Goal: Task Accomplishment & Management: Use online tool/utility

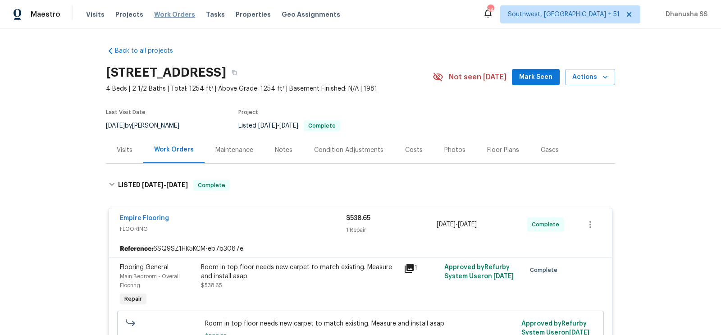
scroll to position [396, 0]
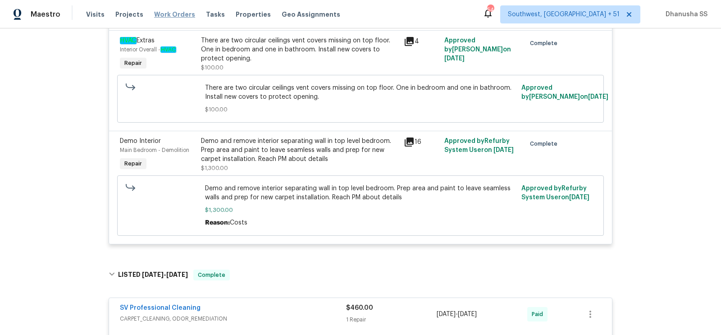
click at [167, 10] on span "Work Orders" at bounding box center [174, 14] width 41 height 9
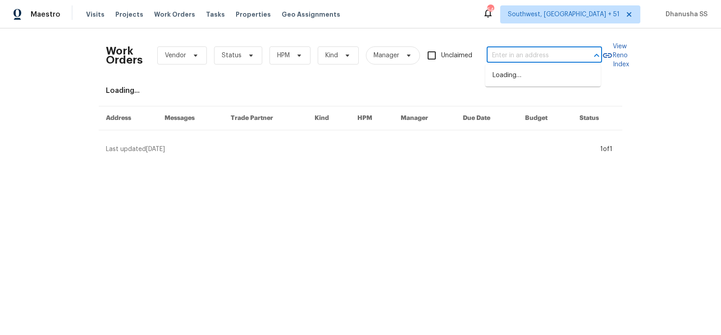
click at [540, 57] on input "text" at bounding box center [532, 56] width 90 height 14
paste input "[STREET_ADDRESS]"
type input "[STREET_ADDRESS]"
click at [536, 76] on li "[STREET_ADDRESS]" at bounding box center [542, 75] width 115 height 15
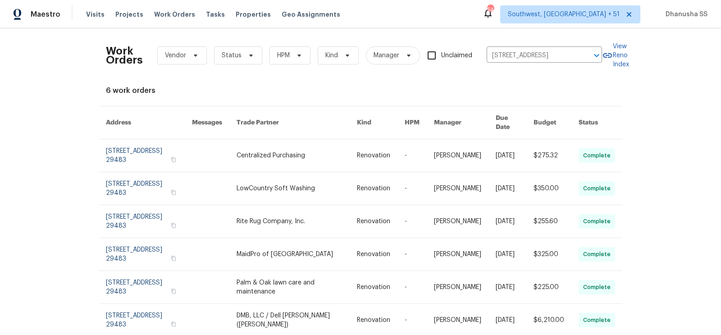
click at [340, 152] on link at bounding box center [297, 155] width 120 height 32
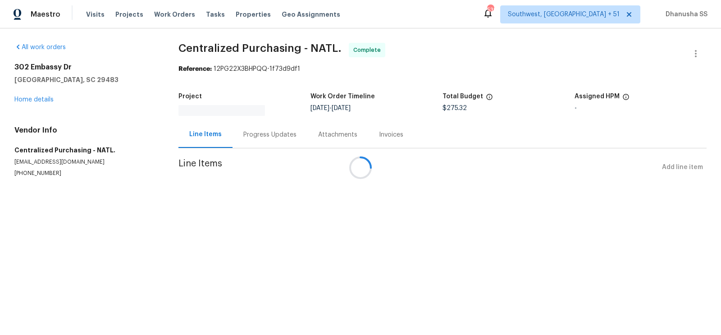
click at [38, 101] on div at bounding box center [360, 167] width 721 height 335
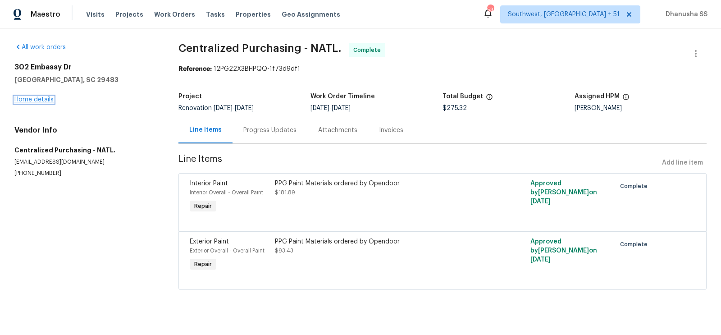
click at [38, 99] on link "Home details" at bounding box center [33, 99] width 39 height 6
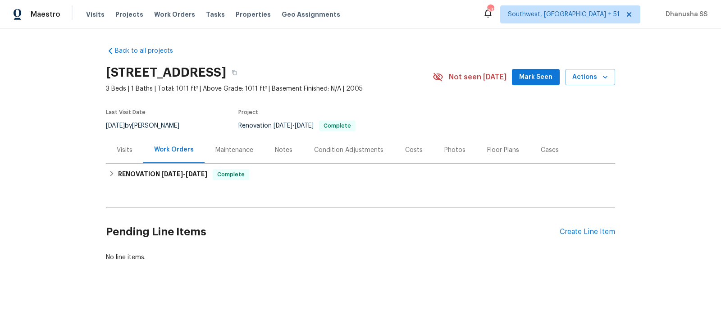
click at [127, 141] on div "Visits" at bounding box center [124, 150] width 37 height 27
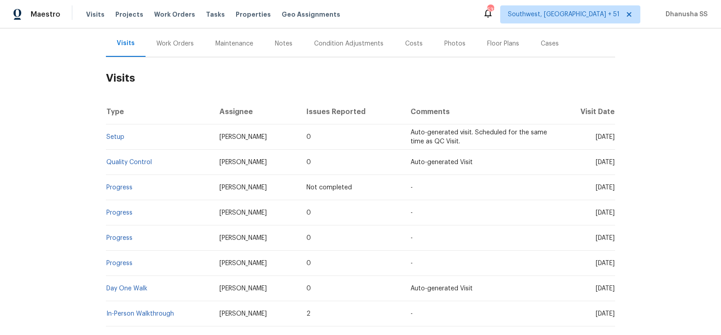
scroll to position [115, 0]
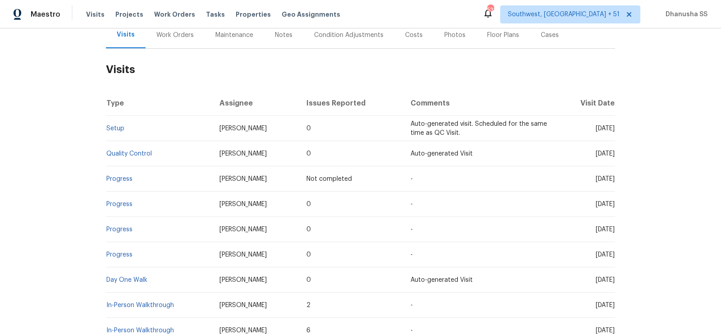
click at [122, 133] on td "Setup" at bounding box center [159, 128] width 106 height 25
click at [112, 129] on link "Setup" at bounding box center [115, 128] width 18 height 6
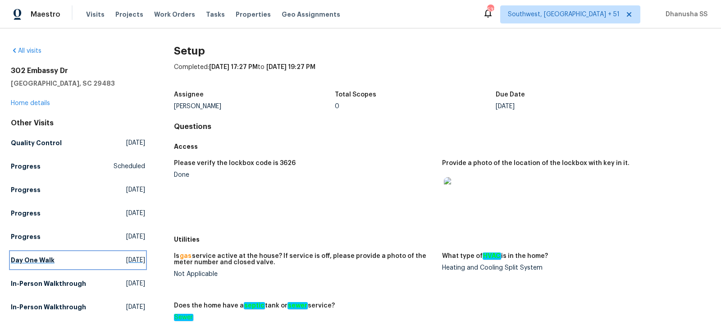
click at [126, 262] on span "Sun, Sep 21 2025" at bounding box center [135, 260] width 19 height 9
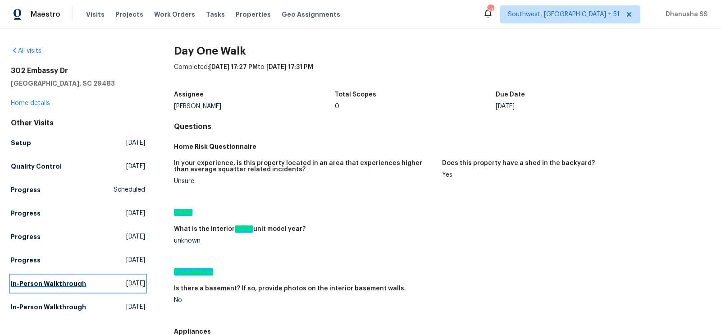
click at [53, 284] on h5 "In-Person Walkthrough" at bounding box center [48, 283] width 75 height 9
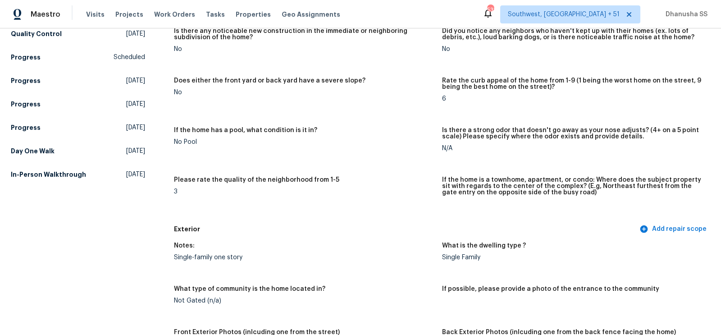
scroll to position [96, 0]
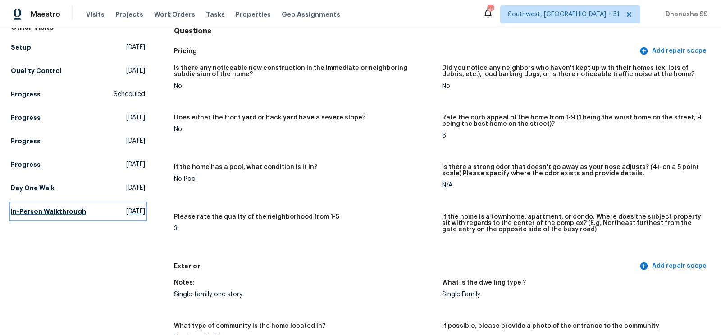
click at [79, 213] on h5 "In-Person Walkthrough" at bounding box center [48, 211] width 75 height 9
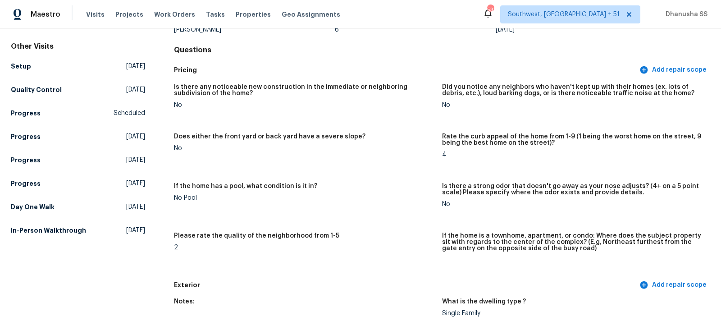
scroll to position [23, 0]
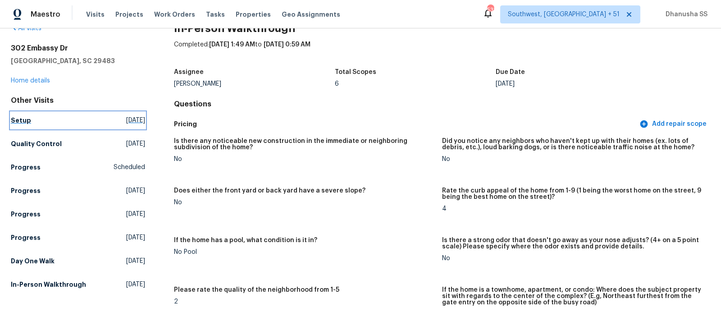
click at [30, 122] on link "Setup Fri, Sep 26 2025" at bounding box center [78, 120] width 134 height 16
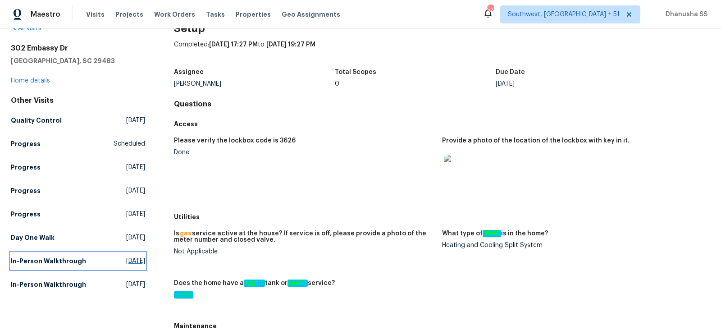
click at [67, 258] on h5 "In-Person Walkthrough" at bounding box center [48, 260] width 75 height 9
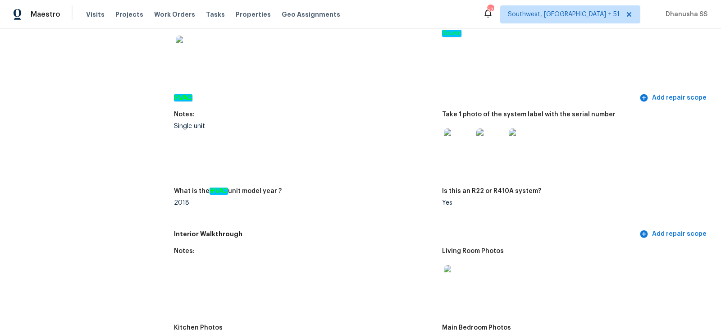
scroll to position [789, 0]
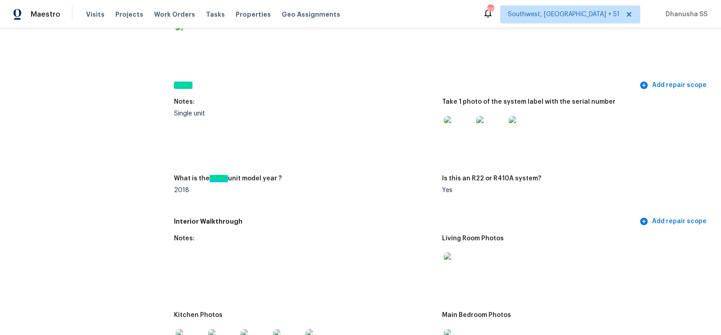
click at [491, 135] on img at bounding box center [490, 130] width 29 height 29
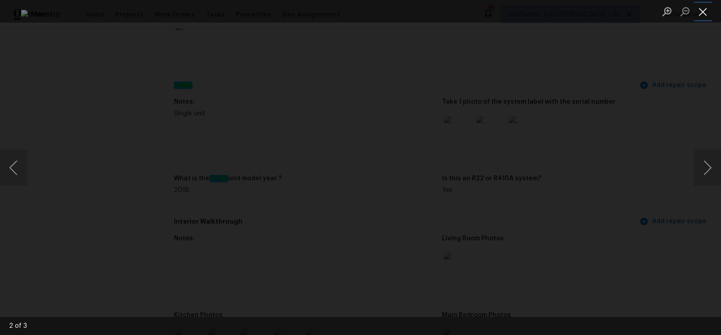
click at [704, 16] on button "Close lightbox" at bounding box center [703, 12] width 18 height 16
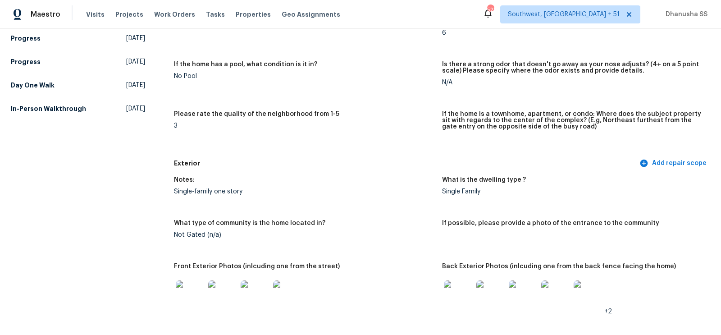
scroll to position [0, 0]
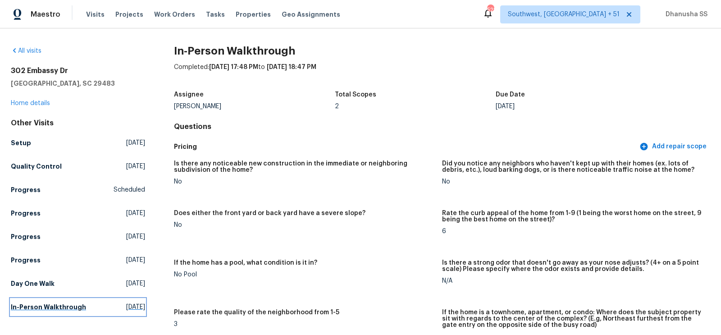
click at [38, 309] on h5 "In-Person Walkthrough" at bounding box center [48, 306] width 75 height 9
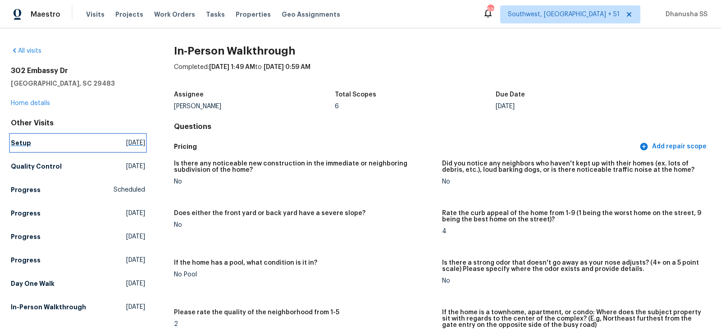
click at [23, 144] on h5 "Setup" at bounding box center [21, 142] width 20 height 9
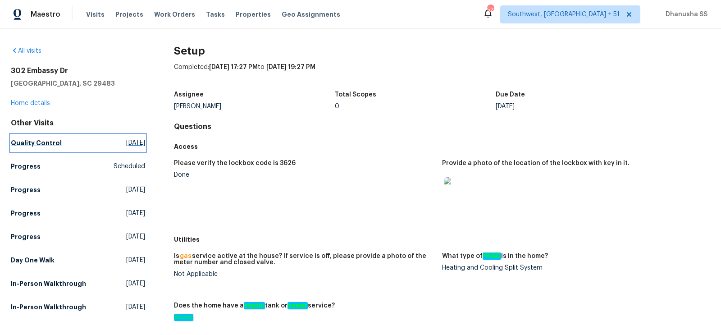
click at [126, 142] on span "Sun, Sep 28 2025" at bounding box center [135, 142] width 19 height 9
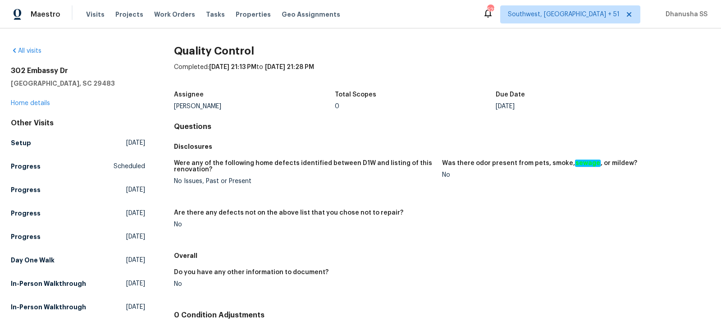
click at [147, 253] on div "All visits 302 Embassy Dr Summerville, SC 29483 Home details Other Visits Setup…" at bounding box center [361, 226] width 700 height 360
click at [138, 264] on link "Day One Walk Sun, Sep 21 2025" at bounding box center [78, 260] width 134 height 16
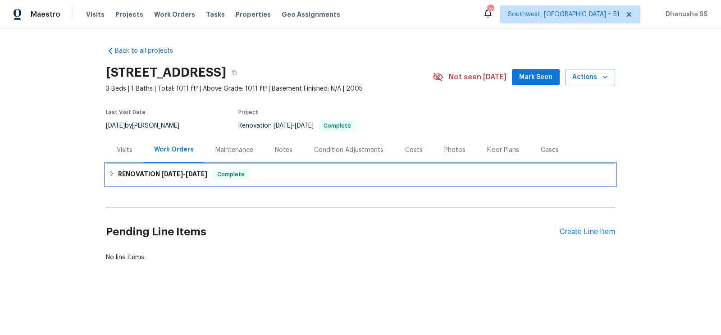
click at [285, 178] on div "RENOVATION [DATE] - [DATE] Complete" at bounding box center [361, 174] width 504 height 11
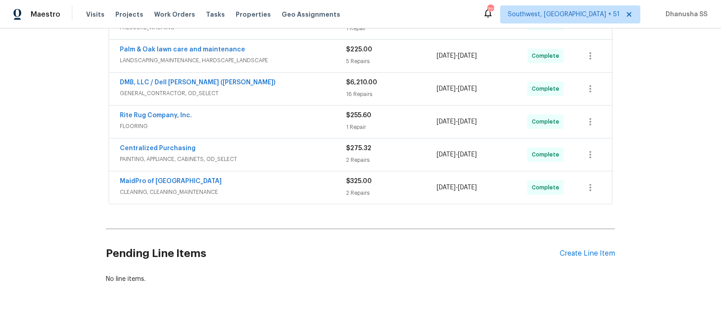
scroll to position [201, 0]
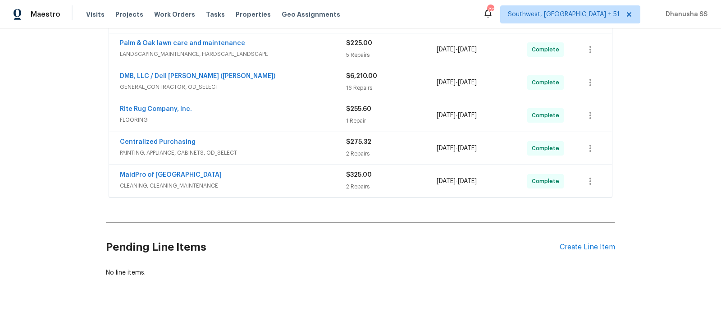
click at [312, 182] on span "CLEANING, CLEANING_MAINTENANCE" at bounding box center [233, 185] width 226 height 9
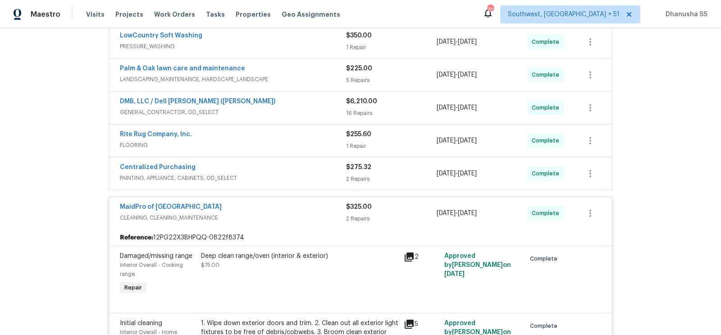
scroll to position [161, 0]
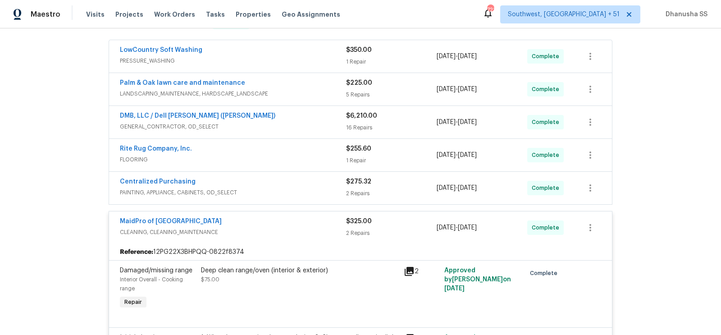
click at [320, 189] on span "PAINTING, APPLIANCE, CABINETS, OD_SELECT" at bounding box center [233, 192] width 226 height 9
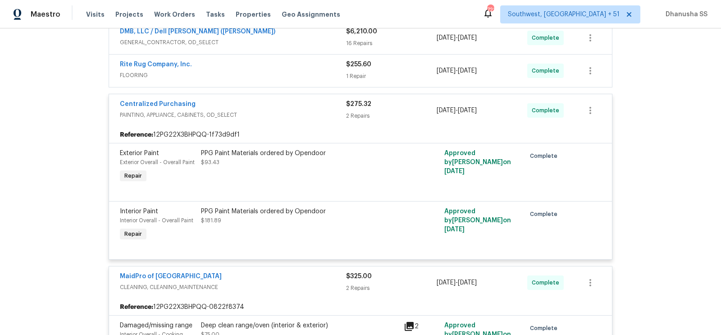
scroll to position [188, 0]
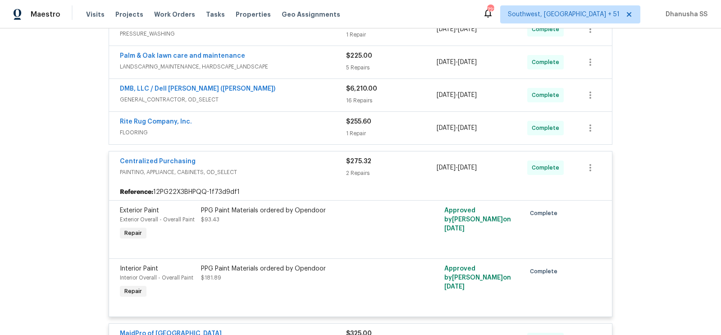
click at [311, 124] on div "Rite Rug Company, Inc." at bounding box center [233, 122] width 226 height 11
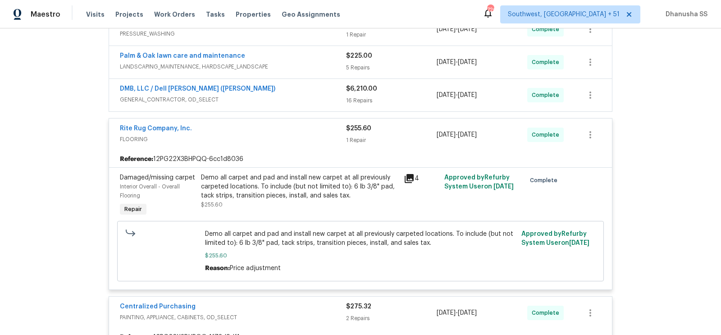
scroll to position [134, 0]
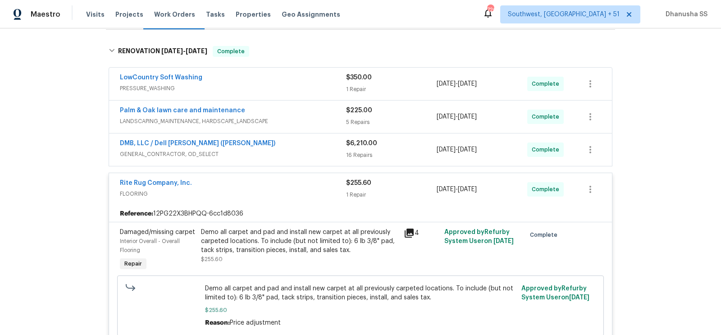
click at [321, 119] on span "LANDSCAPING_MAINTENANCE, HARDSCAPE_LANDSCAPE" at bounding box center [233, 121] width 226 height 9
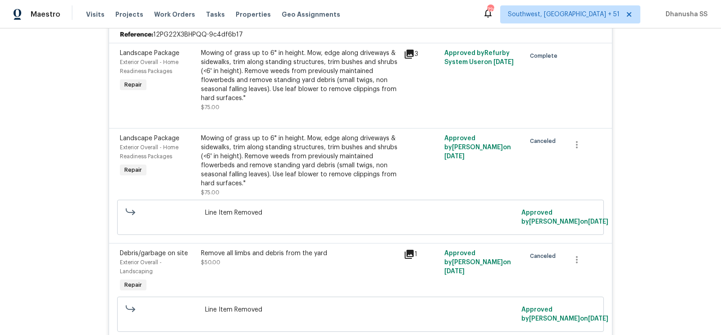
scroll to position [136, 0]
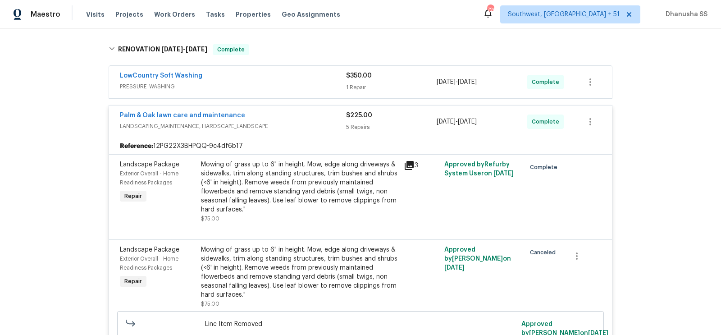
click at [322, 78] on div "LowCountry Soft Washing" at bounding box center [233, 76] width 226 height 11
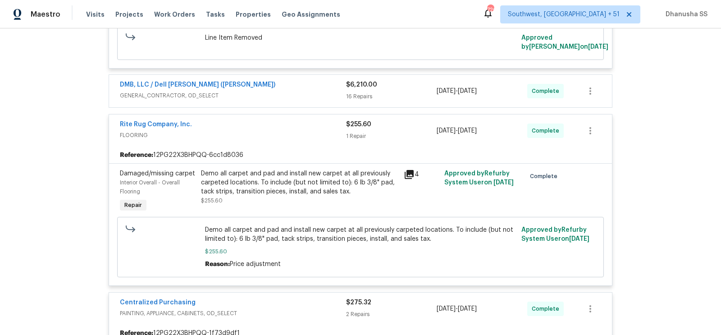
scroll to position [772, 0]
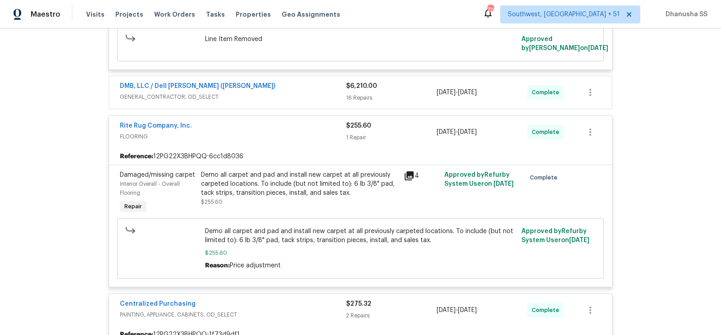
click at [322, 83] on div "DMB, LLC / Dell [PERSON_NAME] ([PERSON_NAME])" at bounding box center [233, 87] width 226 height 11
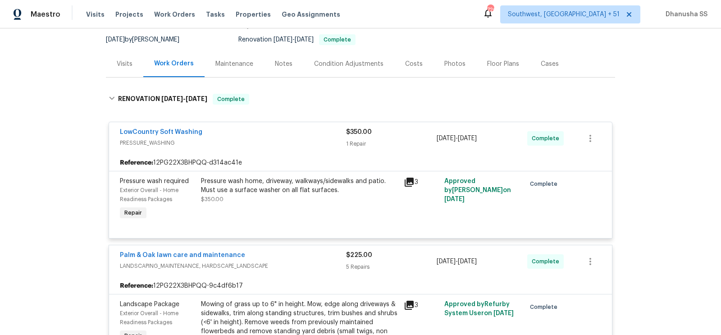
scroll to position [42, 0]
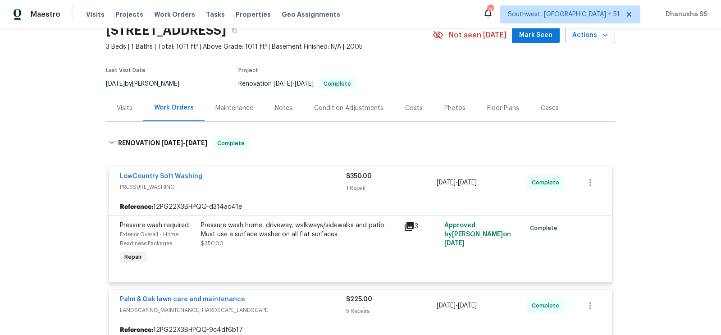
click at [129, 105] on div "Visits" at bounding box center [125, 108] width 16 height 9
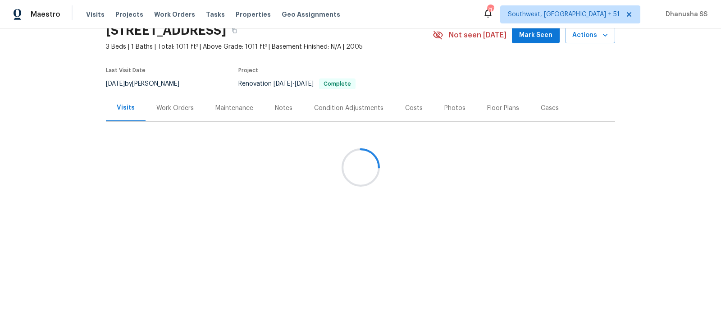
click at [171, 111] on div at bounding box center [360, 167] width 721 height 335
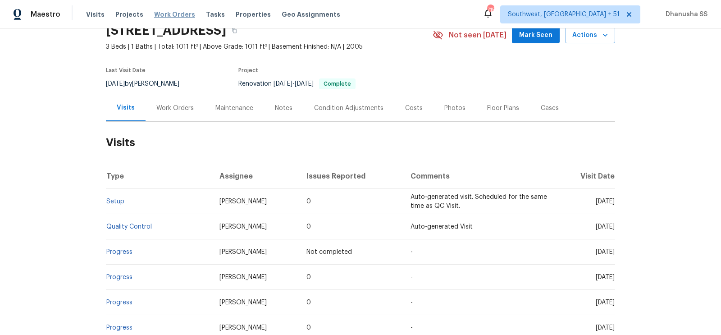
click at [167, 13] on span "Work Orders" at bounding box center [174, 14] width 41 height 9
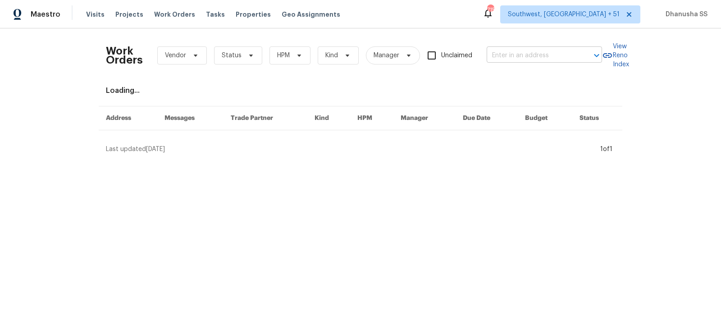
click at [539, 49] on input "text" at bounding box center [532, 56] width 90 height 14
paste input "[STREET_ADDRESS]"
type input "[STREET_ADDRESS]"
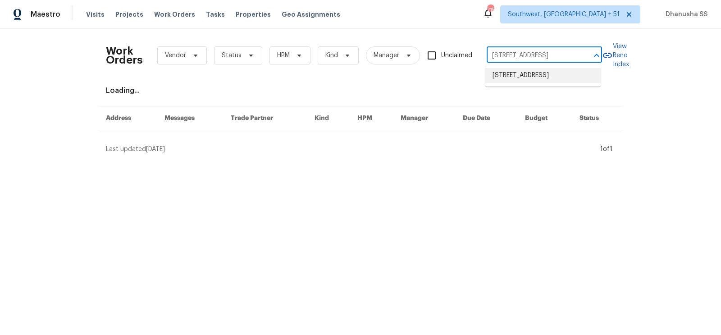
click at [527, 76] on li "[STREET_ADDRESS]" at bounding box center [542, 75] width 115 height 15
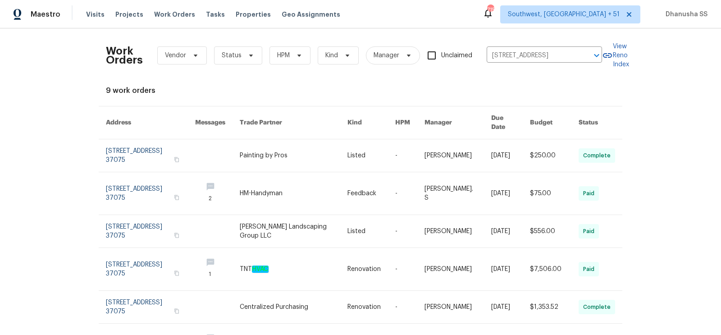
click at [399, 151] on td "-" at bounding box center [402, 155] width 29 height 33
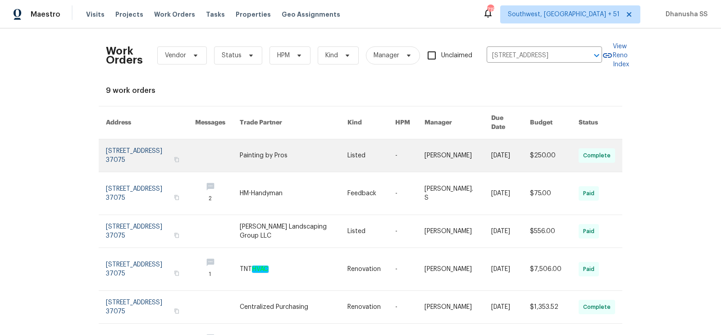
click at [231, 156] on link at bounding box center [217, 155] width 45 height 32
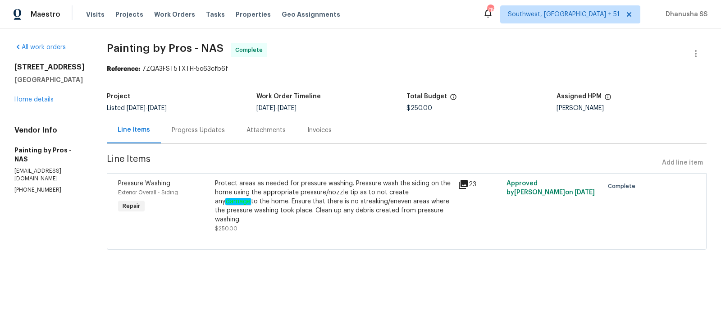
click at [26, 105] on div "All work orders [STREET_ADDRESS] Home details Vendor Info Painting by Pros - NA…" at bounding box center [49, 118] width 71 height 151
click at [29, 101] on link "Home details" at bounding box center [33, 99] width 39 height 6
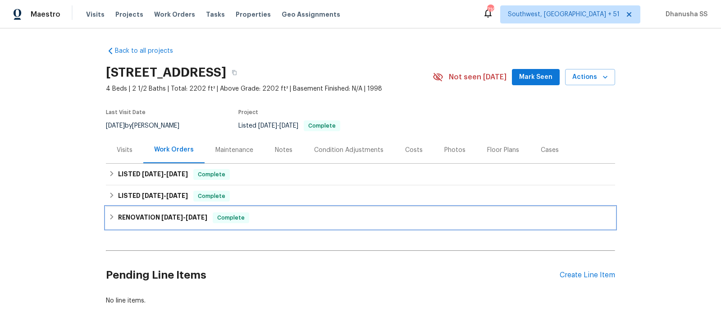
click at [290, 217] on div "RENOVATION [DATE] - [DATE] Complete" at bounding box center [361, 217] width 504 height 11
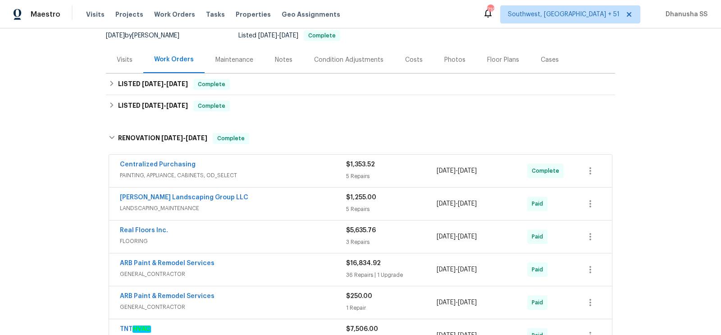
click at [299, 172] on span "PAINTING, APPLIANCE, CABINETS, OD_SELECT" at bounding box center [233, 175] width 226 height 9
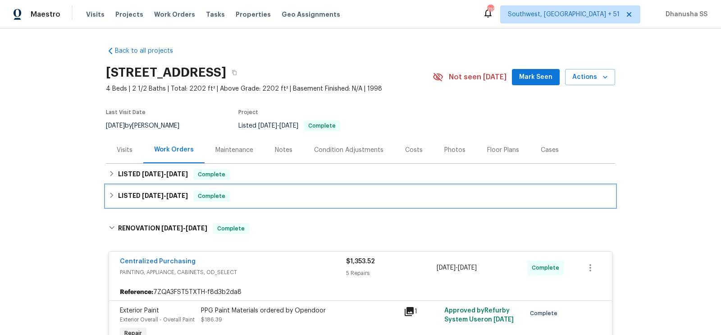
click at [260, 197] on div "LISTED [DATE] - [DATE] Complete" at bounding box center [361, 196] width 504 height 11
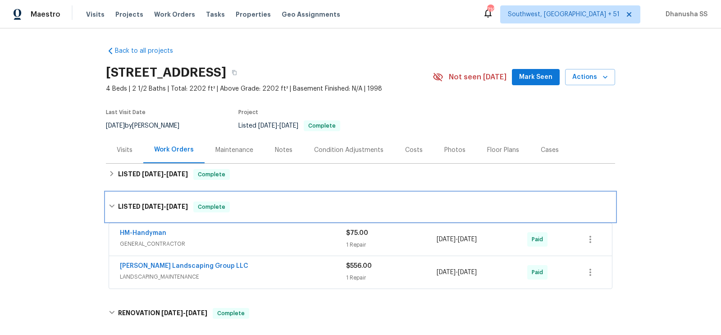
scroll to position [73, 0]
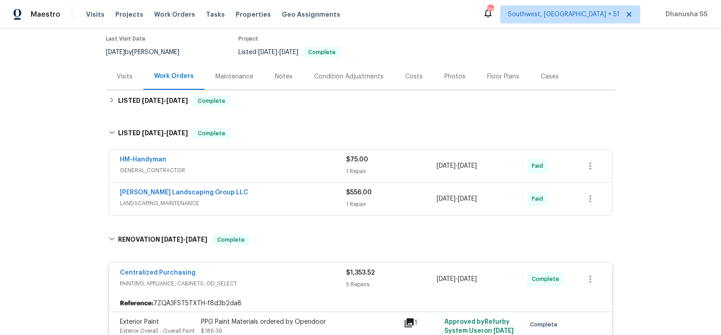
click at [288, 196] on div "[PERSON_NAME] Landscaping Group LLC" at bounding box center [233, 193] width 226 height 11
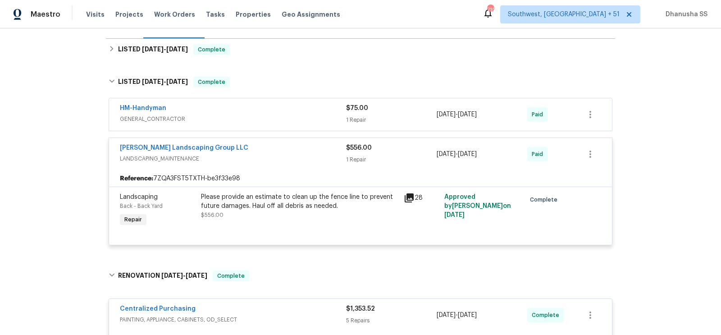
scroll to position [101, 0]
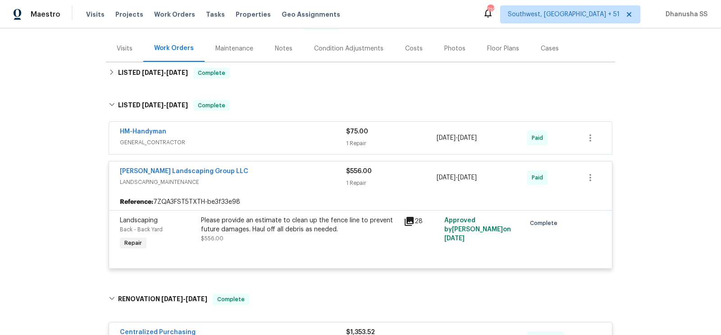
click at [297, 145] on span "GENERAL_CONTRACTOR" at bounding box center [233, 142] width 226 height 9
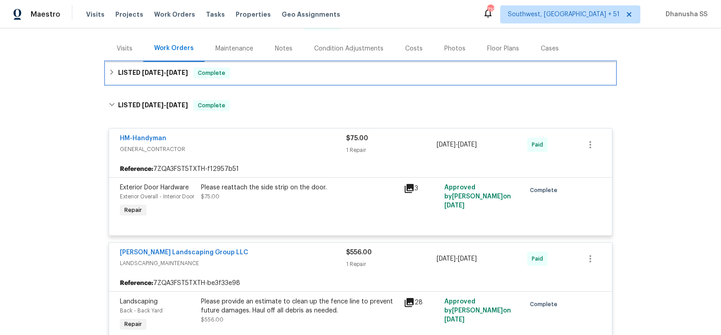
click at [263, 68] on div "LISTED [DATE] - [DATE] Complete" at bounding box center [361, 73] width 504 height 11
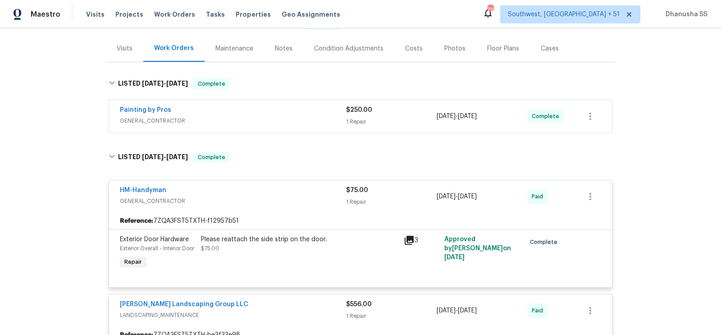
click at [303, 106] on div "Painting by Pros" at bounding box center [233, 110] width 226 height 11
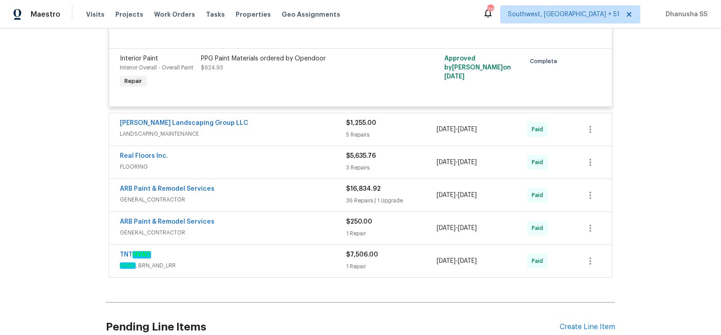
scroll to position [882, 0]
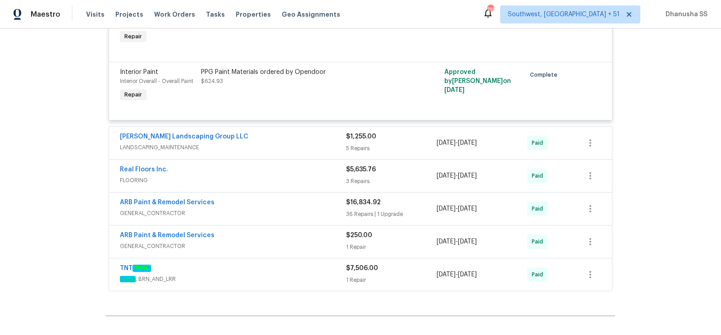
click at [297, 143] on div "[PERSON_NAME] Landscaping Group LLC" at bounding box center [233, 137] width 226 height 11
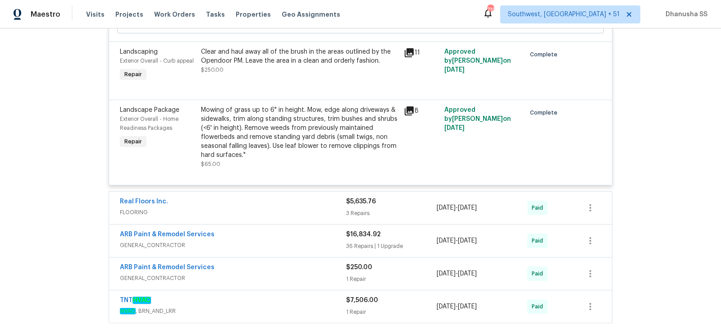
scroll to position [1321, 0]
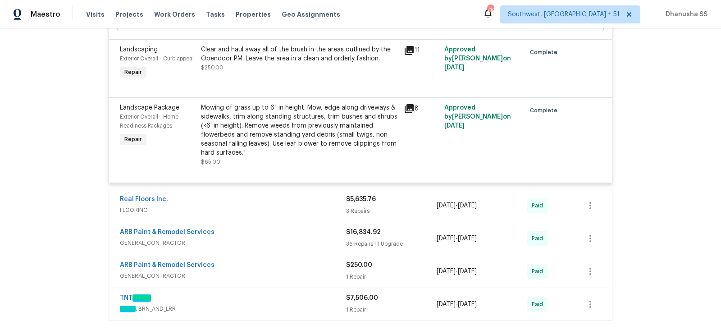
click at [292, 215] on span "FLOORING" at bounding box center [233, 210] width 226 height 9
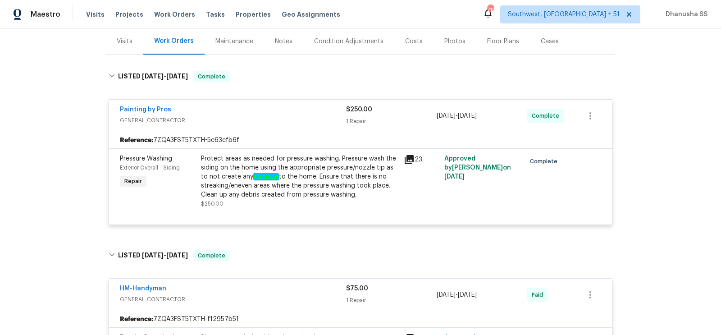
scroll to position [0, 0]
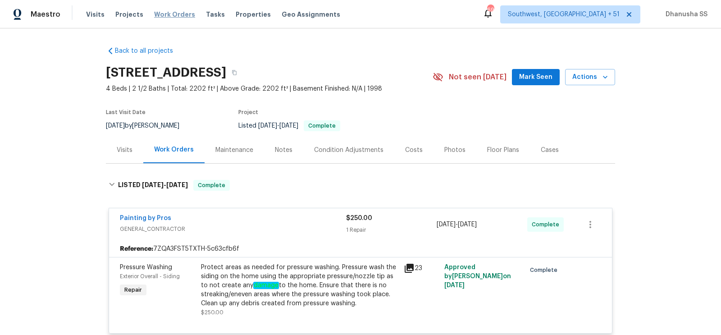
click at [159, 12] on span "Work Orders" at bounding box center [174, 14] width 41 height 9
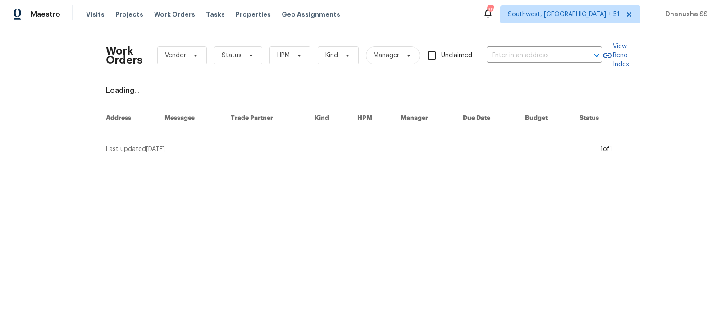
click at [525, 43] on div "Work Orders Vendor Status HPM Kind Manager Unclaimed ​" at bounding box center [354, 56] width 496 height 40
click at [513, 63] on div "Work Orders Vendor Status HPM Kind Manager Unclaimed ​" at bounding box center [354, 56] width 496 height 40
click at [513, 60] on input "text" at bounding box center [532, 56] width 90 height 14
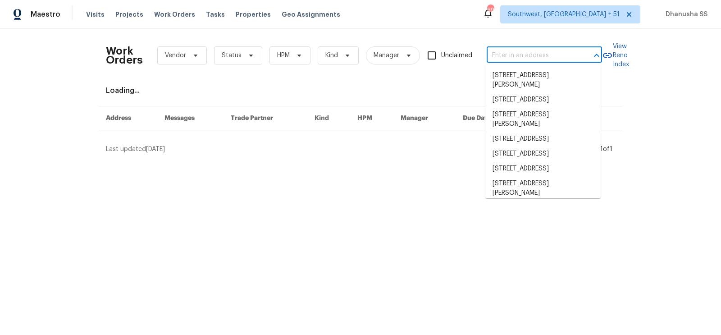
paste input "[STREET_ADDRESS]"
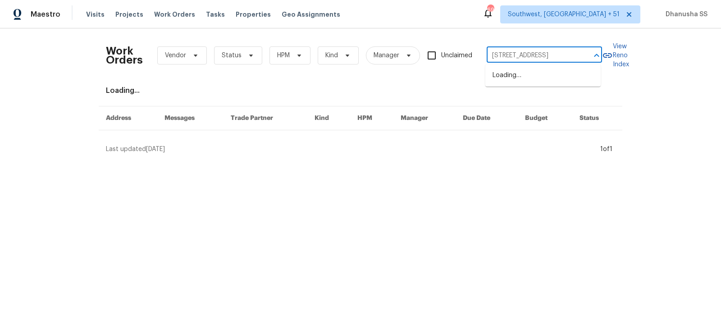
scroll to position [0, 35]
type input "[STREET_ADDRESS]"
click at [528, 80] on li "[STREET_ADDRESS]" at bounding box center [542, 75] width 115 height 15
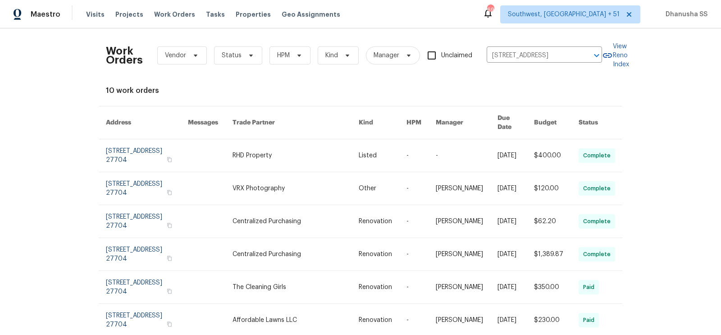
click at [325, 147] on link at bounding box center [296, 155] width 126 height 32
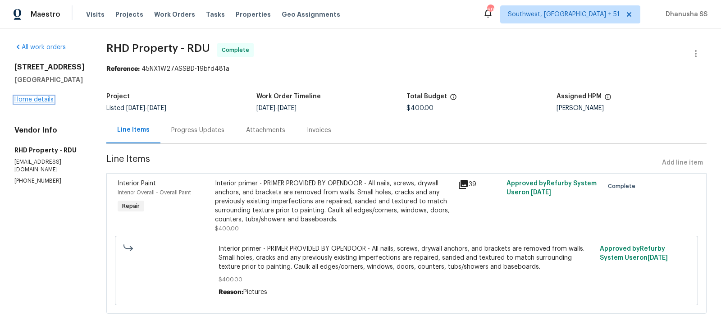
click at [36, 100] on link "Home details" at bounding box center [33, 99] width 39 height 6
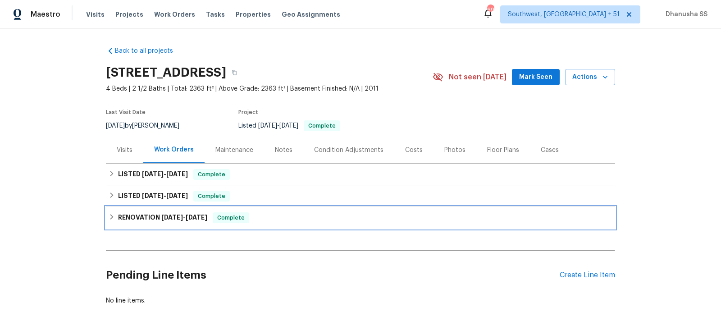
click at [275, 213] on div "RENOVATION [DATE] - [DATE] Complete" at bounding box center [361, 217] width 504 height 11
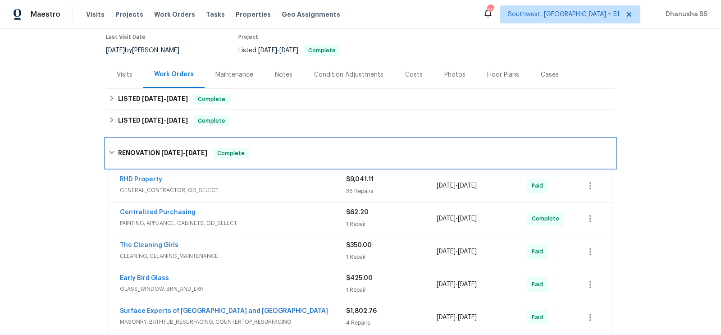
scroll to position [74, 0]
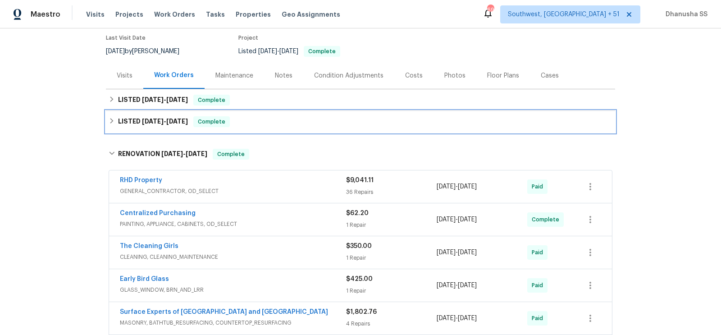
click at [299, 129] on div "LISTED [DATE] - [DATE] Complete" at bounding box center [360, 122] width 509 height 22
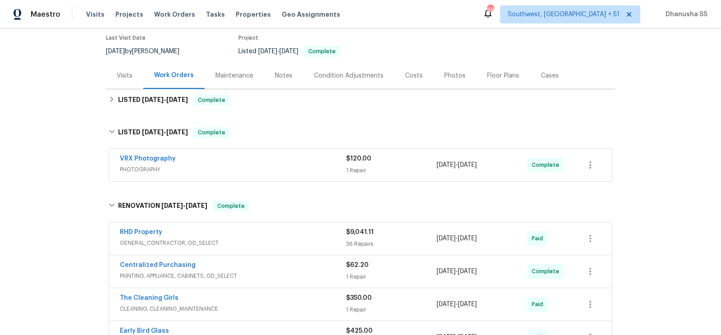
click at [301, 165] on span "PHOTOGRAPHY" at bounding box center [233, 169] width 226 height 9
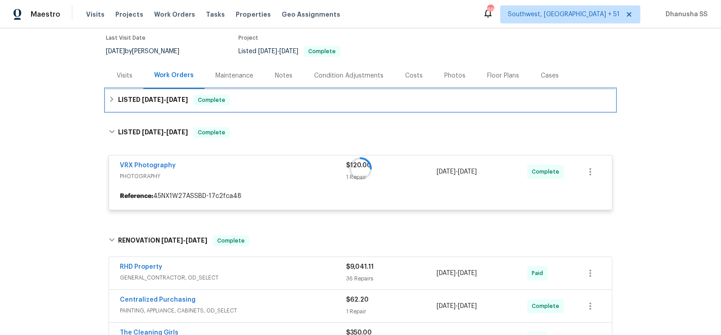
click at [291, 103] on div "LISTED [DATE] - [DATE] Complete" at bounding box center [361, 100] width 504 height 11
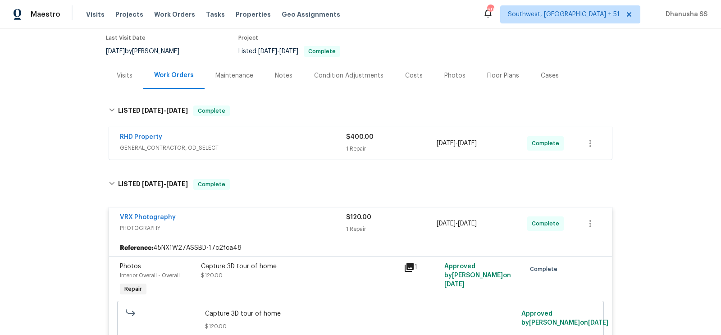
click at [304, 145] on span "GENERAL_CONTRACTOR, OD_SELECT" at bounding box center [233, 147] width 226 height 9
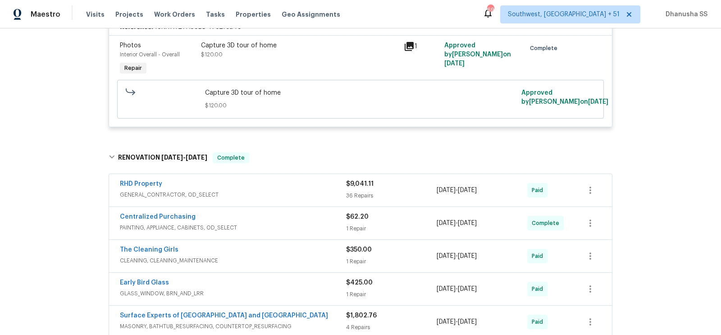
scroll to position [540, 0]
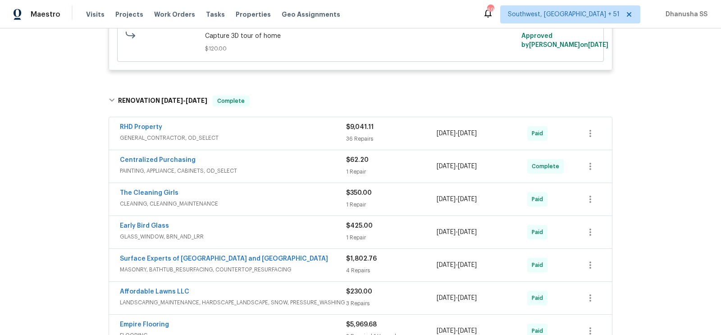
click at [305, 117] on div "RHD Property GENERAL_CONTRACTOR, OD_SELECT $9,041.11 36 Repairs [DATE] - [DATE]…" at bounding box center [360, 133] width 503 height 32
click at [303, 130] on div "RHD Property" at bounding box center [233, 128] width 226 height 11
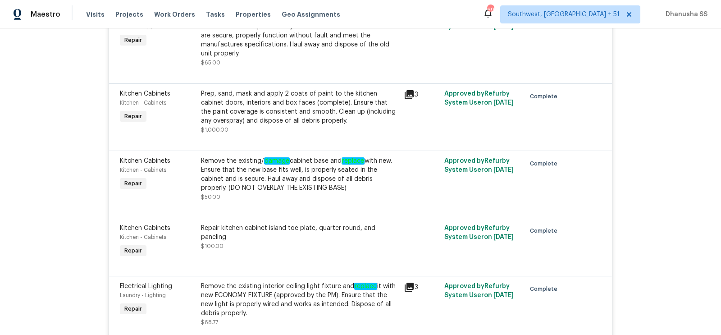
scroll to position [3175, 0]
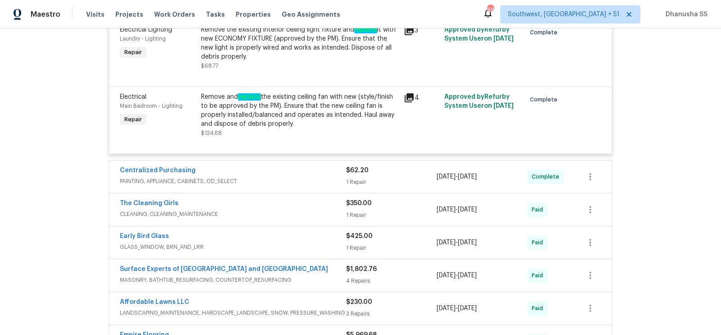
click at [304, 177] on span "PAINTING, APPLIANCE, CABINETS, OD_SELECT" at bounding box center [233, 181] width 226 height 9
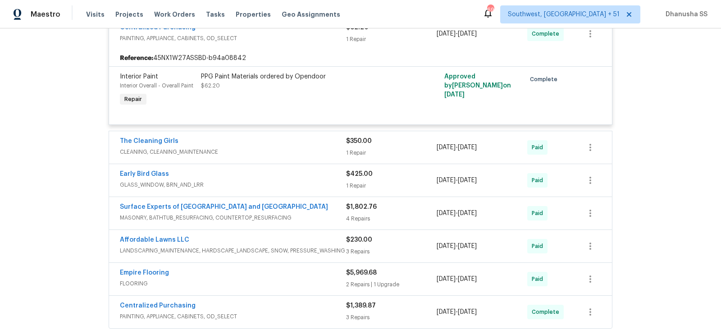
scroll to position [3567, 0]
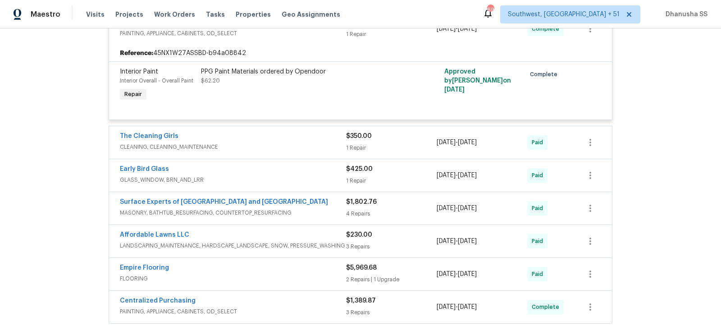
click at [305, 142] on span "CLEANING, CLEANING_MAINTENANCE" at bounding box center [233, 146] width 226 height 9
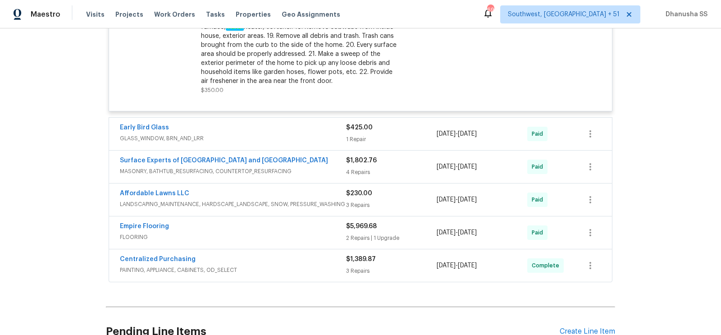
scroll to position [3894, 0]
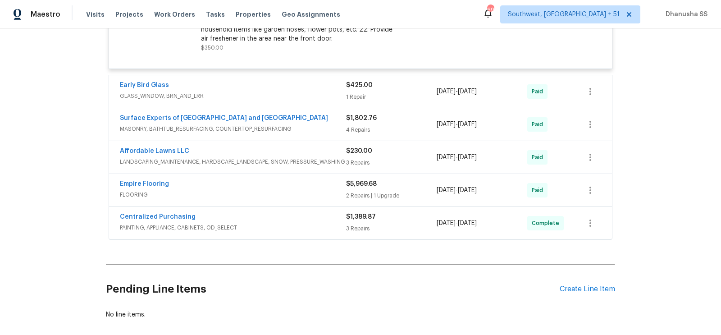
click at [311, 92] on span "GLASS_WINDOW, BRN_AND_LRR" at bounding box center [233, 96] width 226 height 9
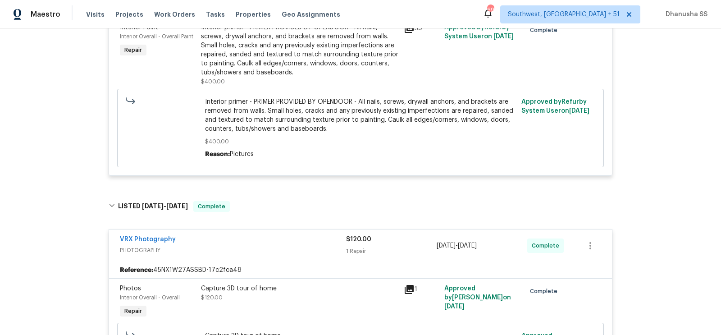
scroll to position [0, 0]
